Goal: Information Seeking & Learning: Check status

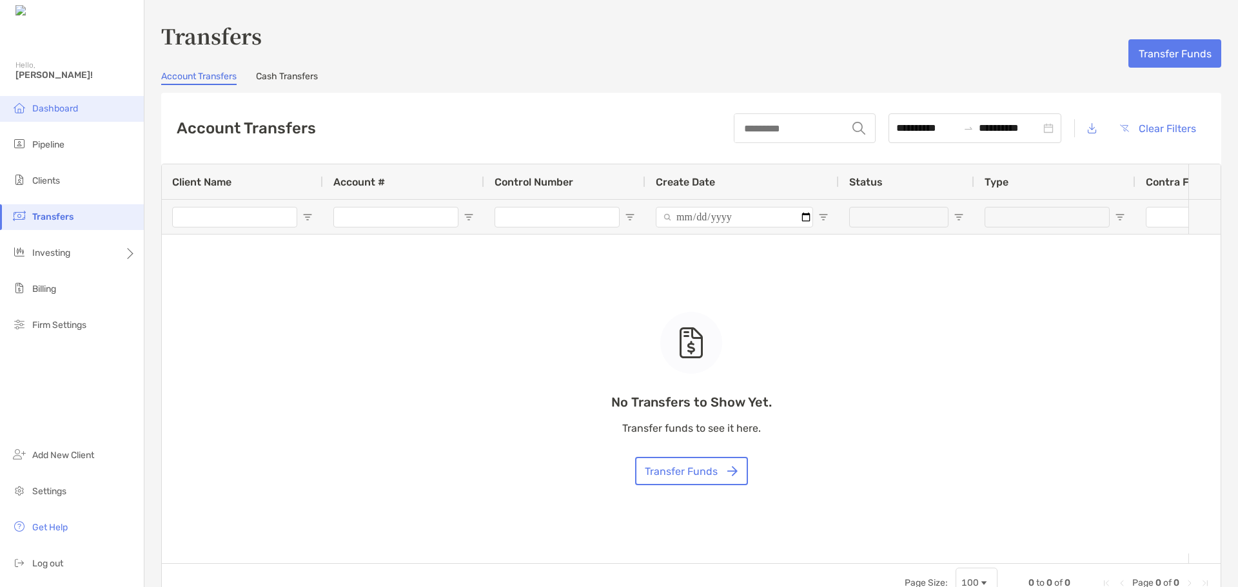
click at [59, 108] on span "Dashboard" at bounding box center [55, 108] width 46 height 11
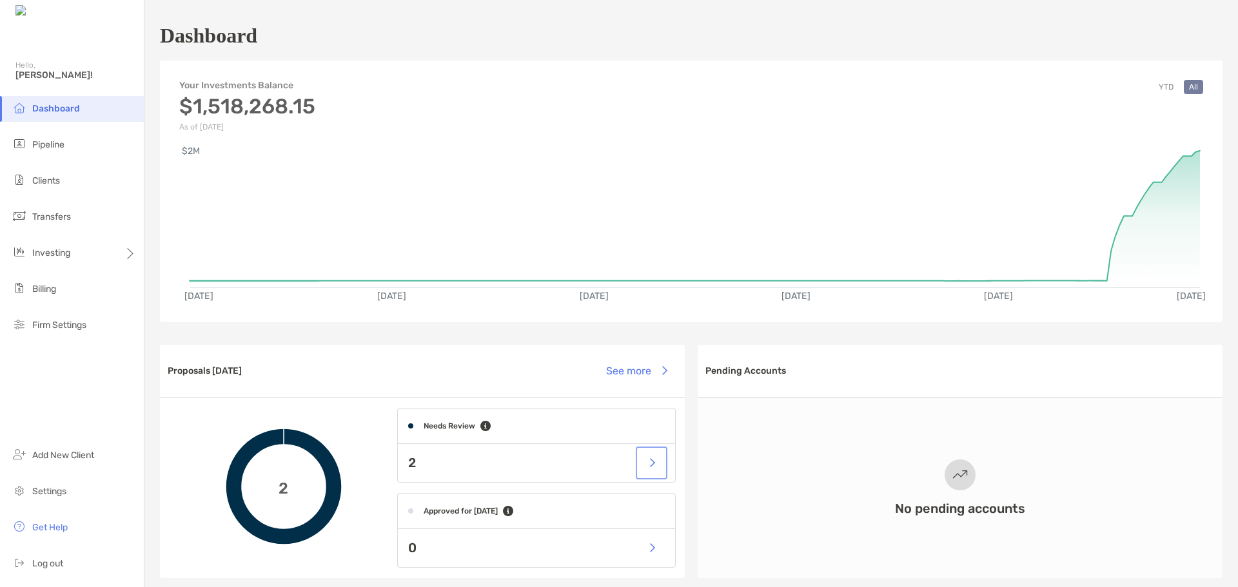
click at [647, 467] on button "button" at bounding box center [651, 463] width 26 height 28
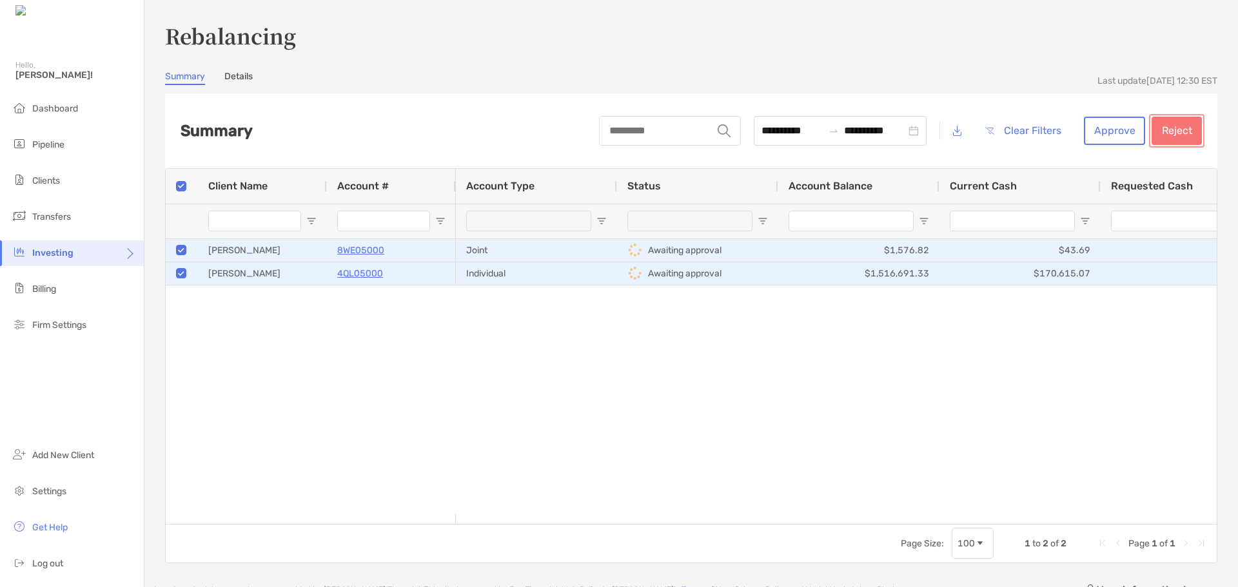
click at [1156, 124] on button "Reject" at bounding box center [1176, 131] width 50 height 28
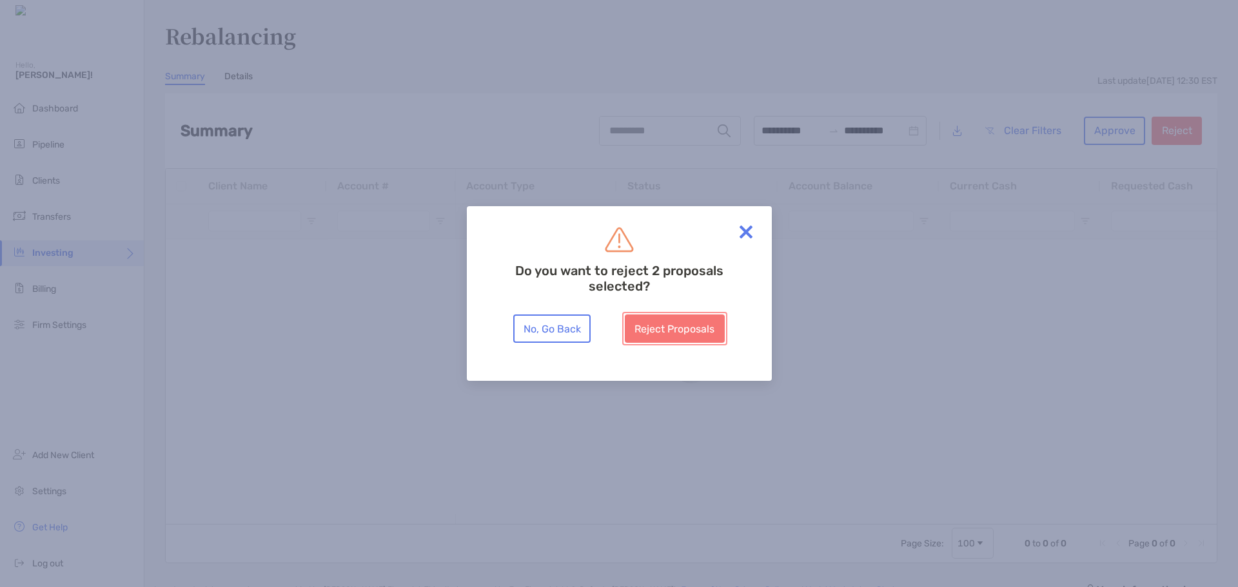
click at [679, 325] on button "Reject Proposals" at bounding box center [675, 329] width 100 height 28
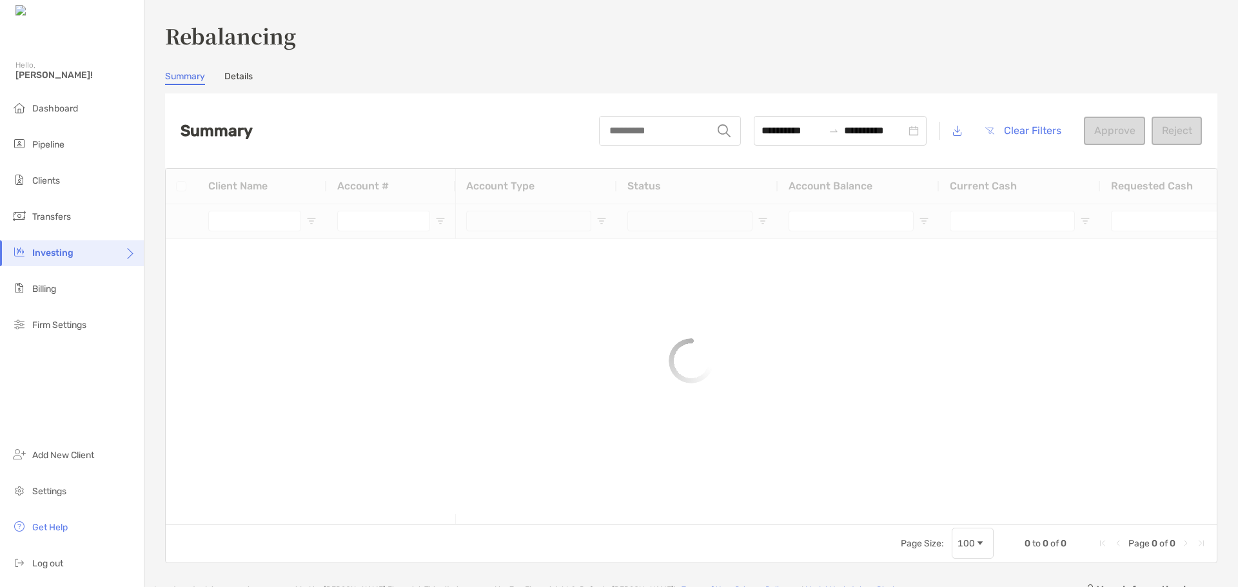
type input "***"
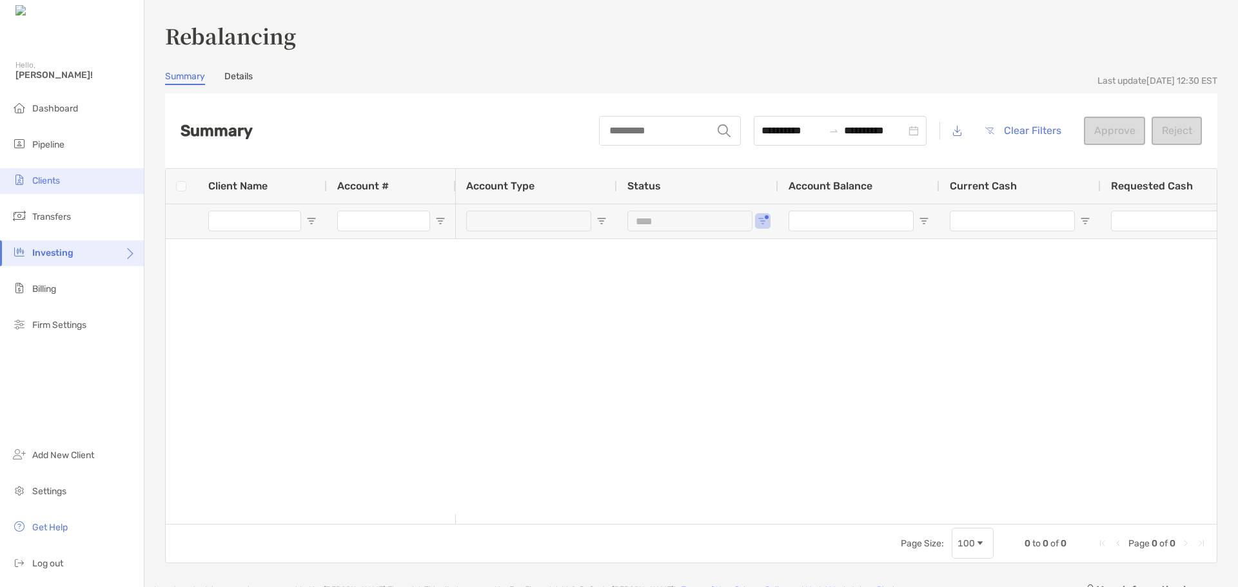
click at [43, 180] on span "Clients" at bounding box center [46, 180] width 28 height 11
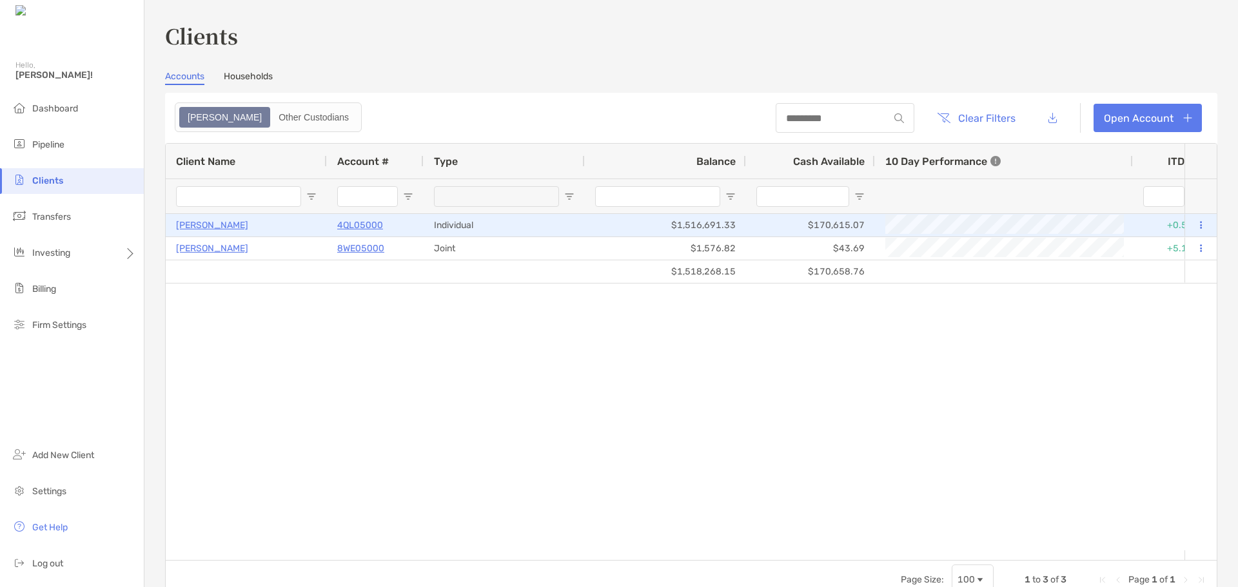
click at [204, 228] on p "[PERSON_NAME]" at bounding box center [212, 225] width 72 height 16
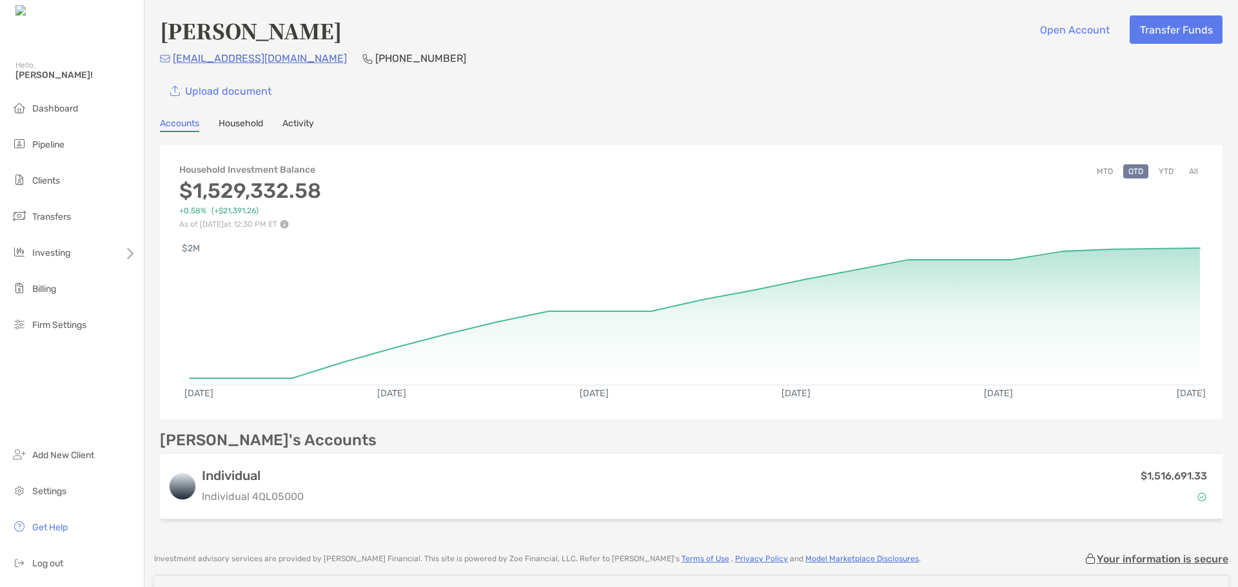
click at [1161, 167] on button "YTD" at bounding box center [1165, 171] width 25 height 14
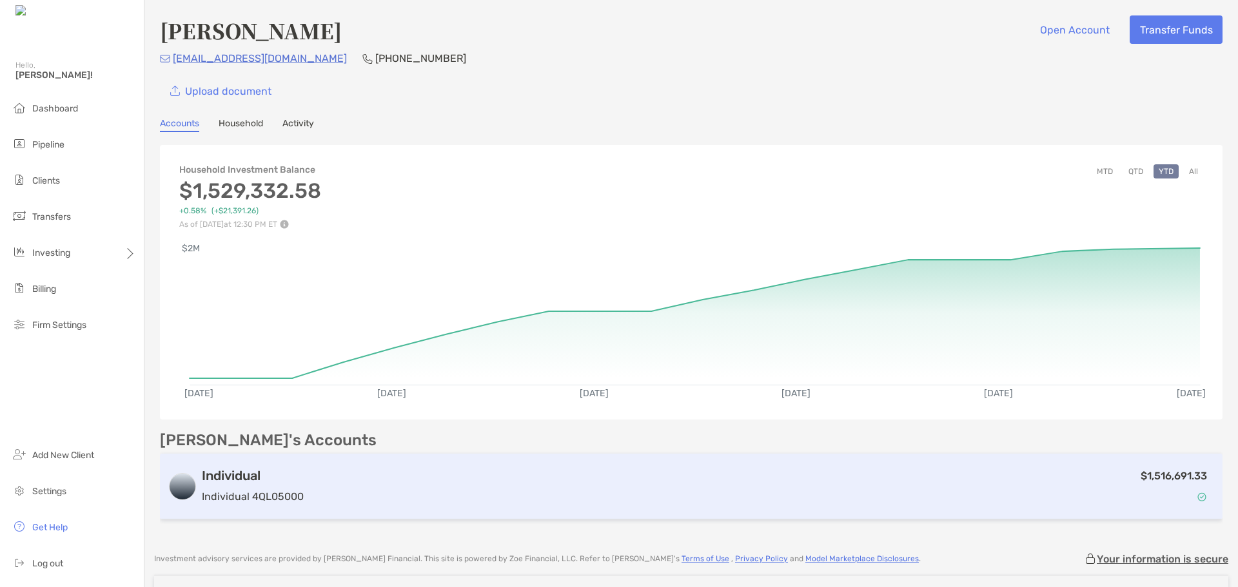
click at [256, 476] on h3 "Individual" at bounding box center [253, 475] width 102 height 15
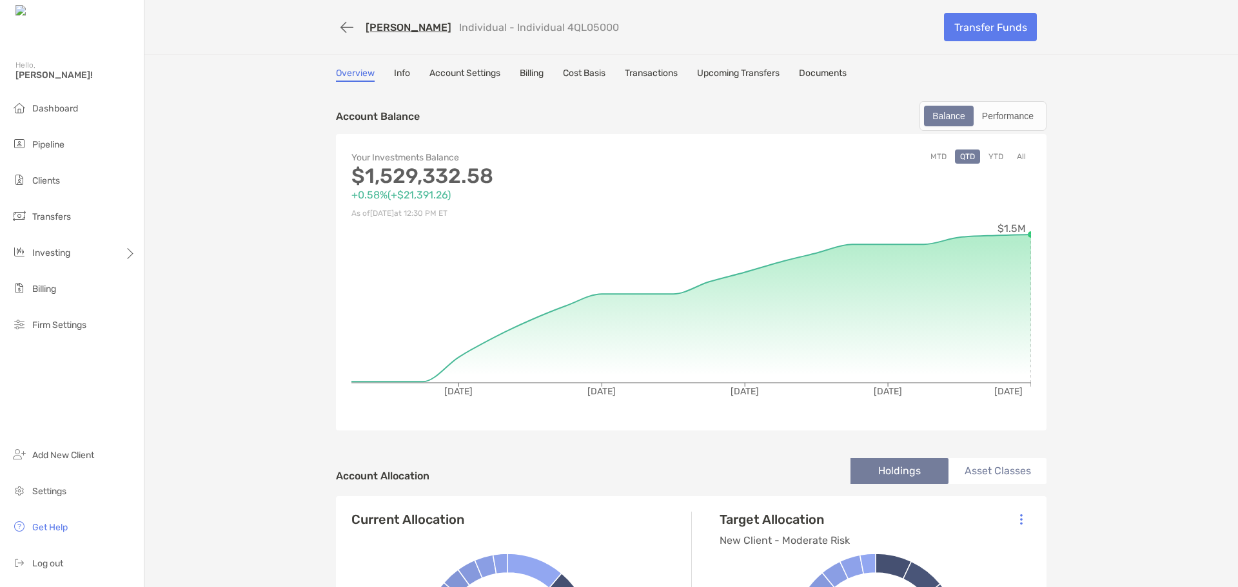
click at [932, 153] on button "MTD" at bounding box center [938, 157] width 26 height 14
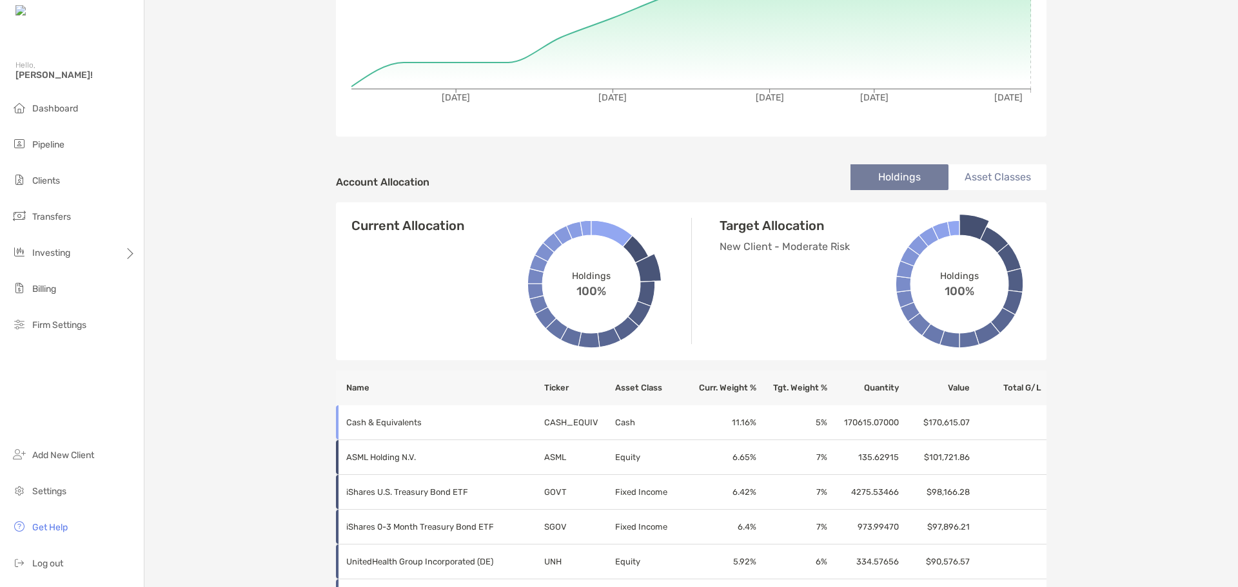
scroll to position [358, 0]
